Goal: Find specific page/section: Find specific page/section

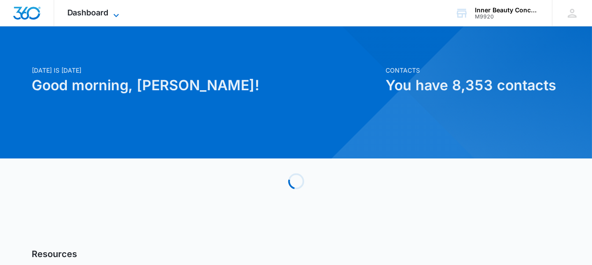
click at [106, 11] on span "Dashboard" at bounding box center [87, 12] width 41 height 9
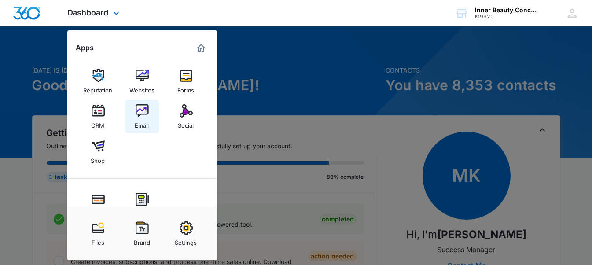
click at [140, 112] on img at bounding box center [142, 110] width 13 height 13
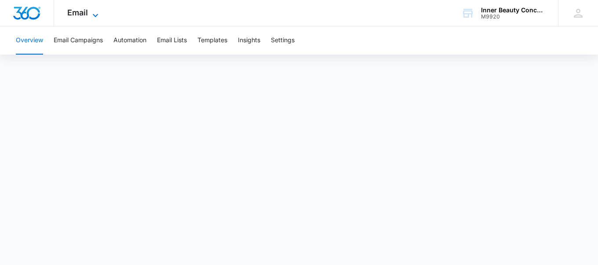
click at [92, 12] on icon at bounding box center [95, 15] width 11 height 11
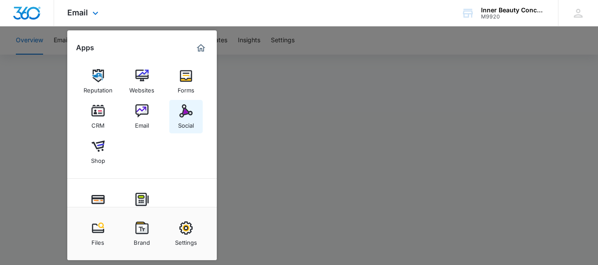
click at [190, 106] on img at bounding box center [186, 110] width 13 height 13
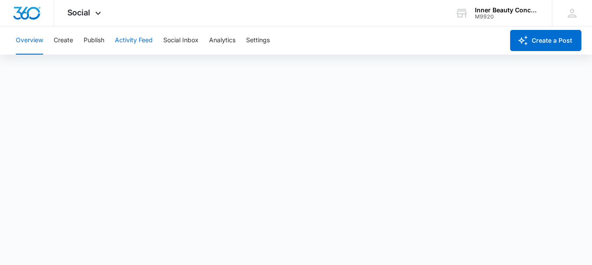
click at [146, 46] on button "Activity Feed" at bounding box center [134, 40] width 38 height 28
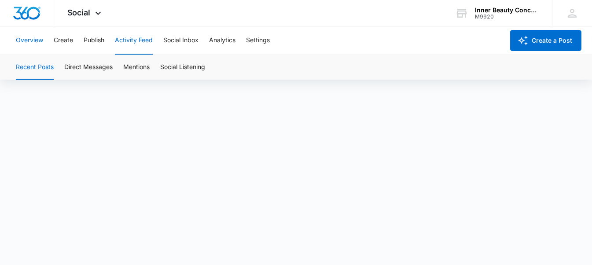
click at [40, 41] on button "Overview" at bounding box center [29, 40] width 27 height 28
